Goal: Task Accomplishment & Management: Manage account settings

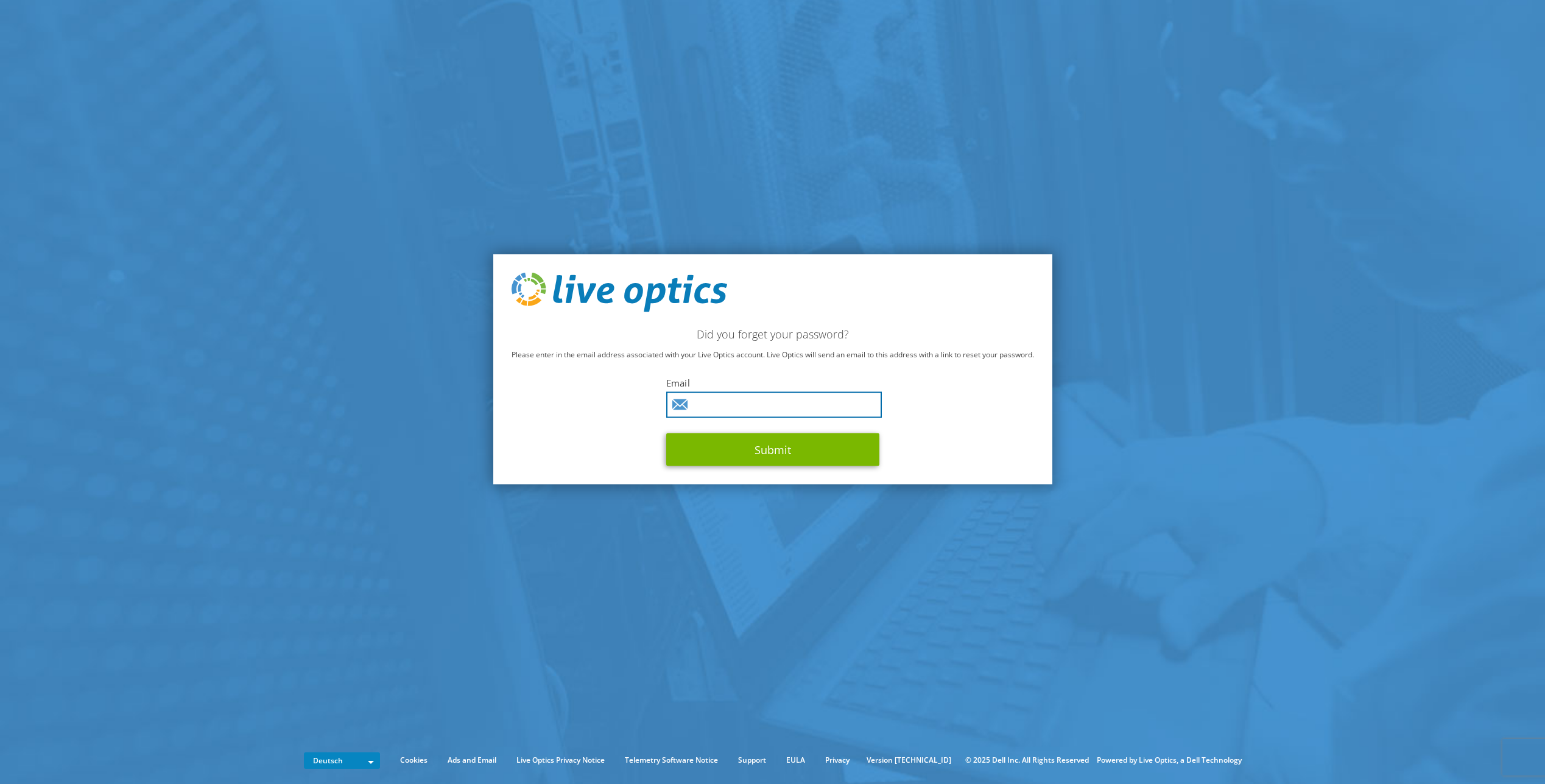
click at [738, 406] on input "text" at bounding box center [773, 405] width 215 height 26
type input "a.hermann@heralex.de"
click at [743, 446] on button "Submit" at bounding box center [772, 450] width 213 height 33
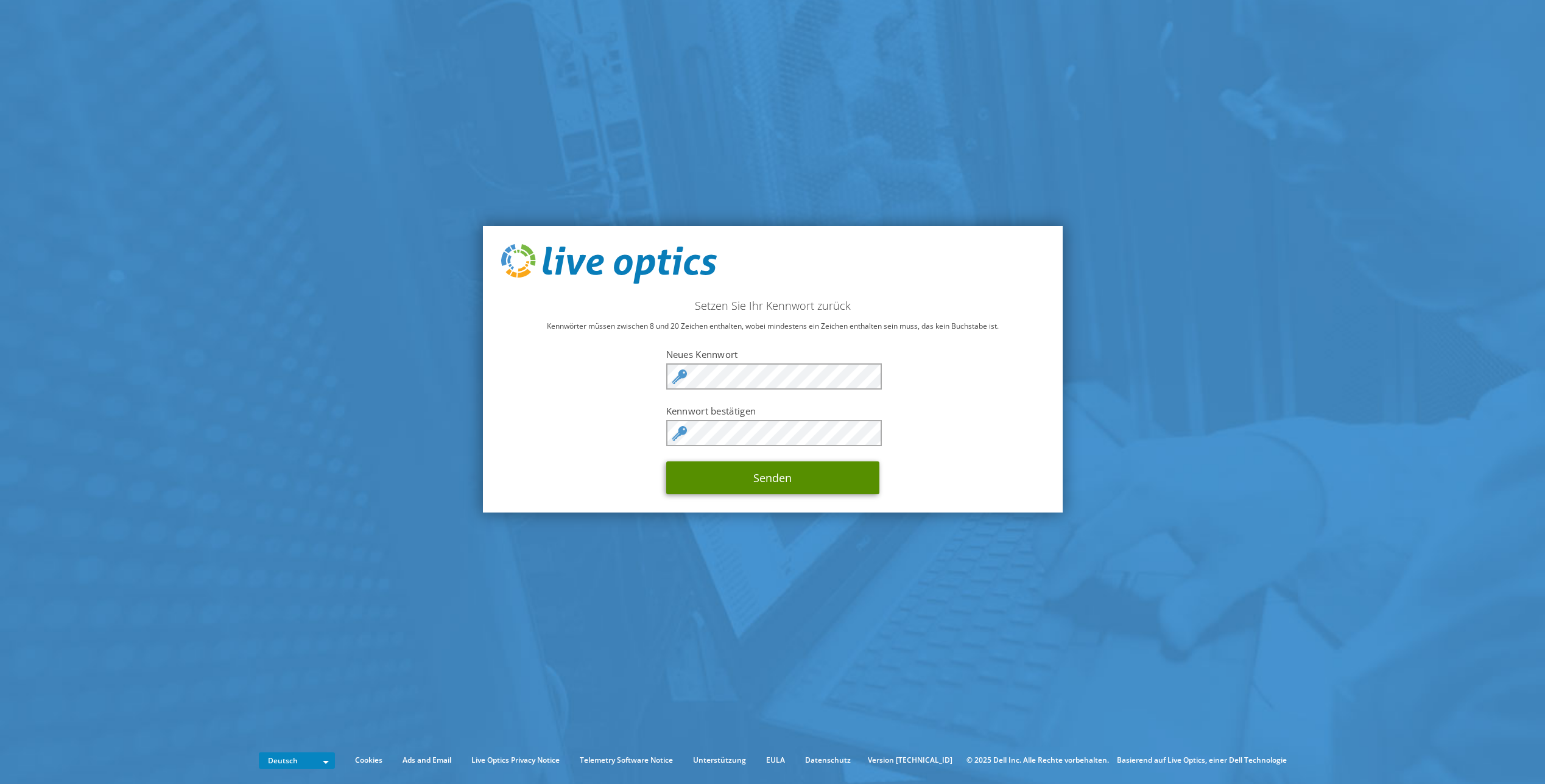
click at [773, 483] on button "Senden" at bounding box center [772, 478] width 213 height 33
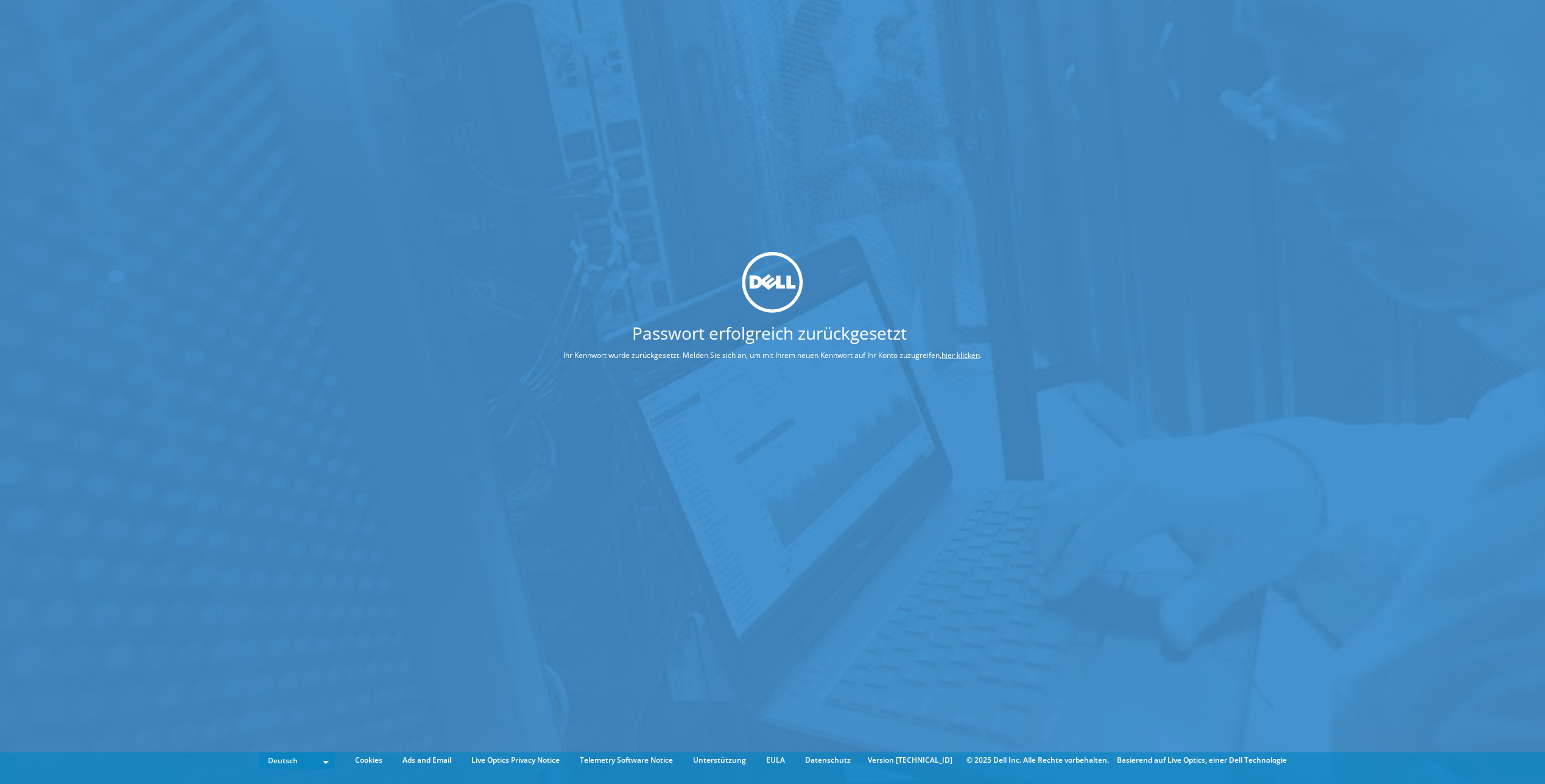
click at [972, 357] on link "hier klicken" at bounding box center [960, 355] width 38 height 10
